Goal: Find specific page/section: Find specific page/section

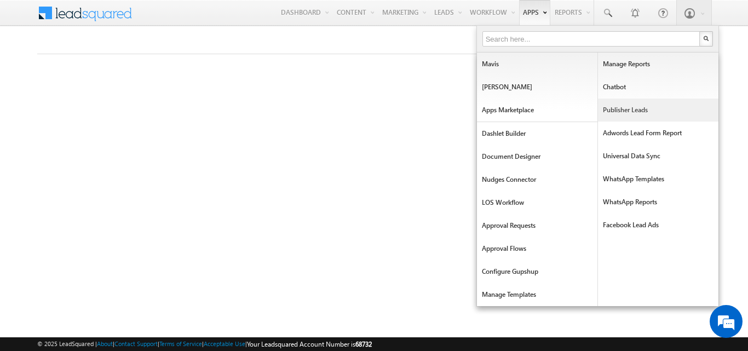
click at [628, 119] on link "Publisher Leads" at bounding box center [658, 110] width 121 height 23
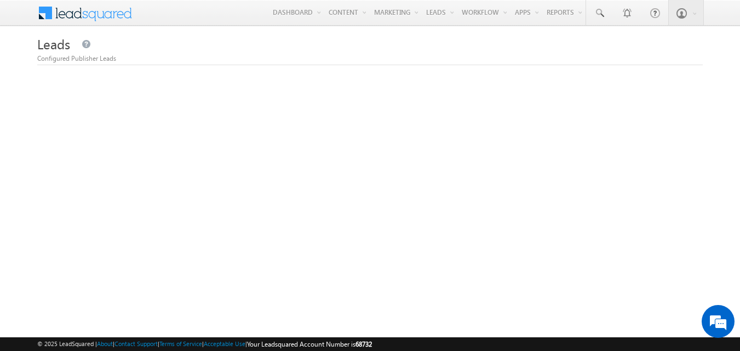
scroll to position [302, 0]
